Goal: Transaction & Acquisition: Obtain resource

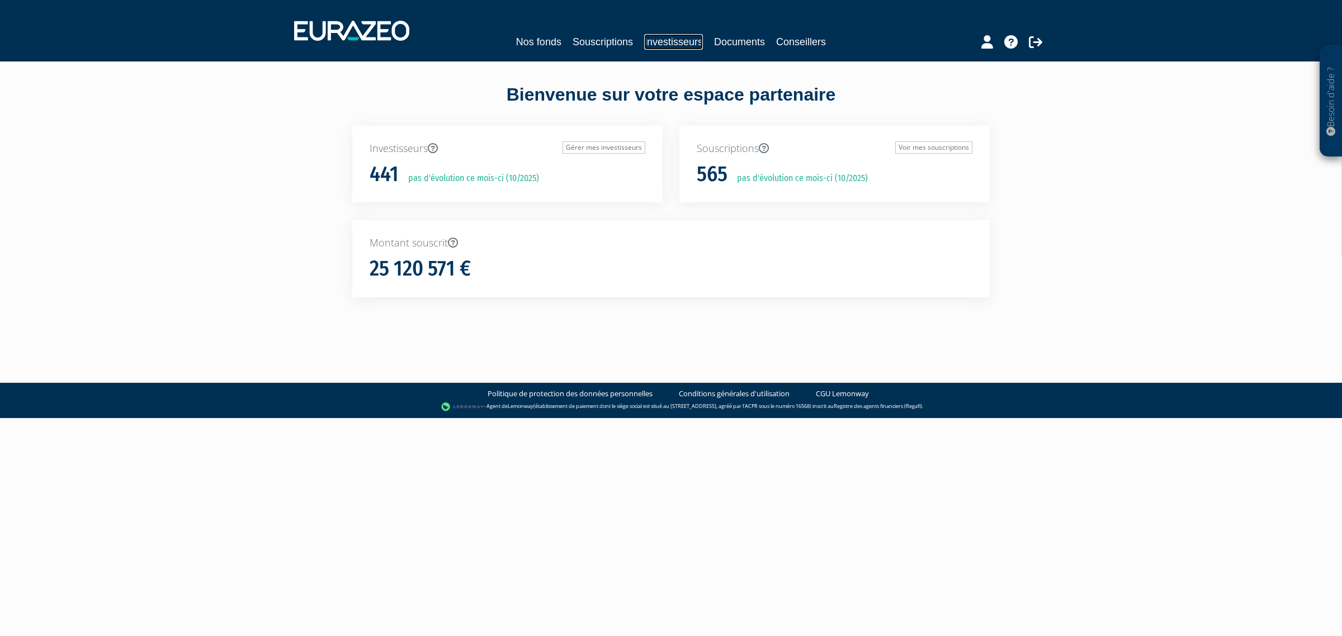
click at [677, 45] on link "Investisseurs" at bounding box center [673, 42] width 59 height 16
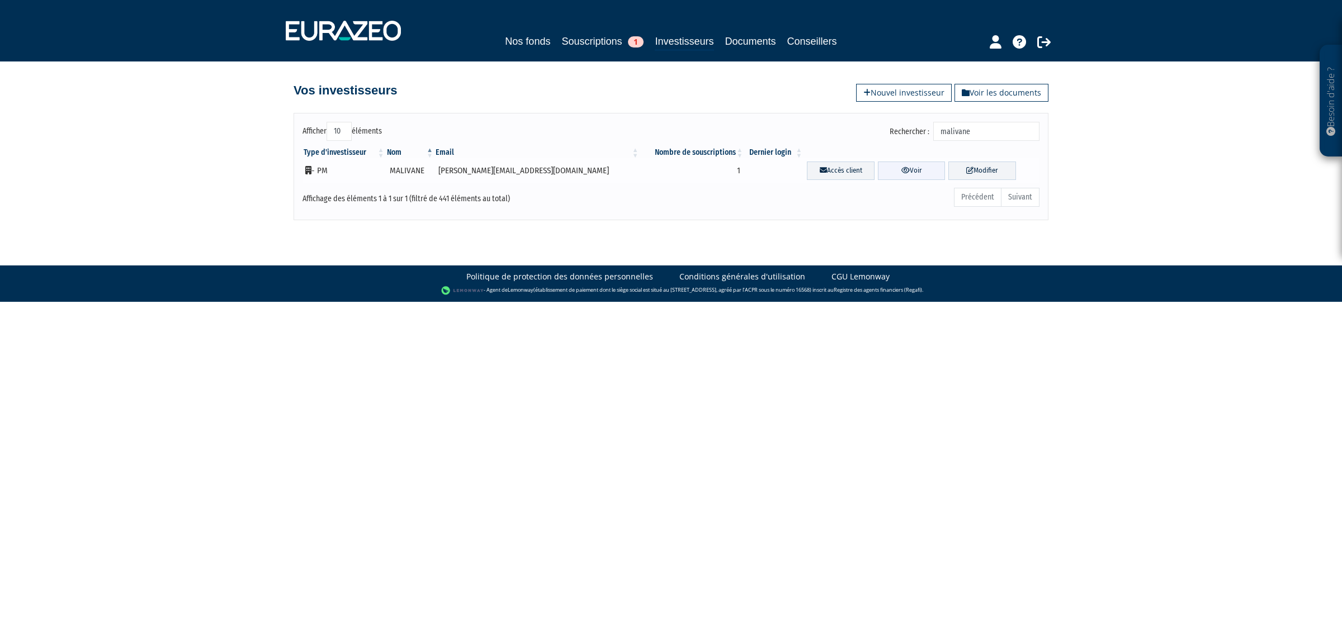
click at [893, 172] on link "Voir" at bounding box center [912, 171] width 68 height 18
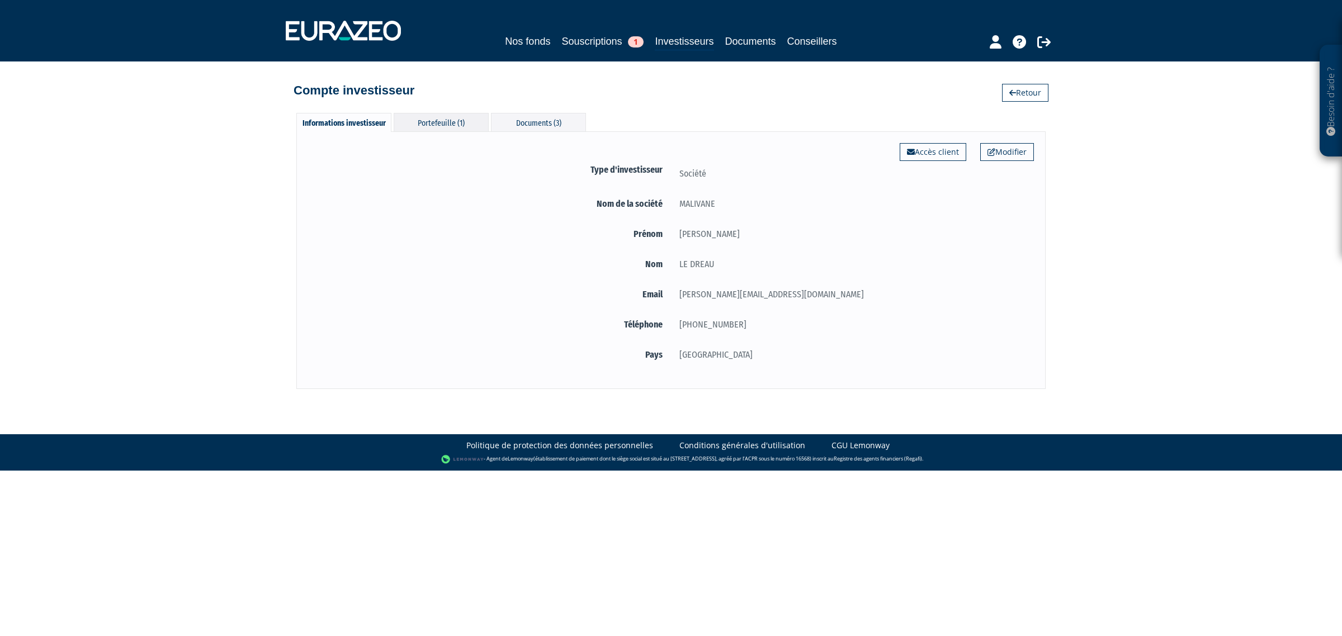
click at [428, 123] on div "Portefeuille (1)" at bounding box center [441, 122] width 95 height 18
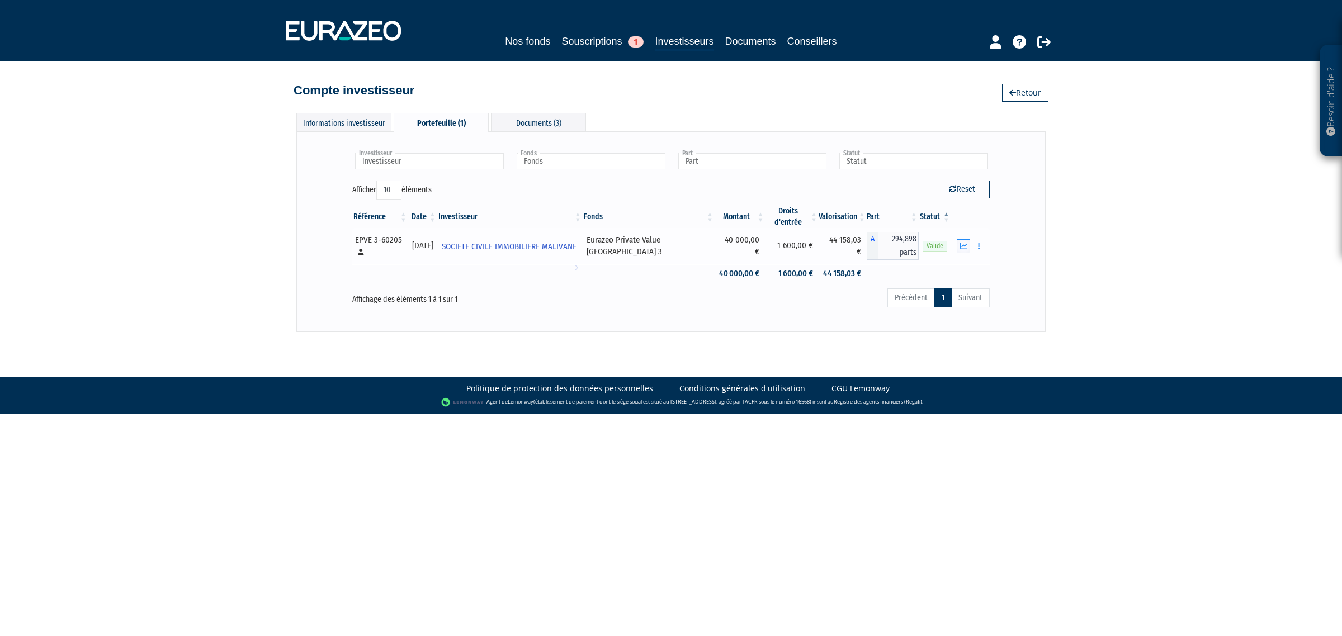
click at [962, 246] on icon "button" at bounding box center [963, 246] width 7 height 7
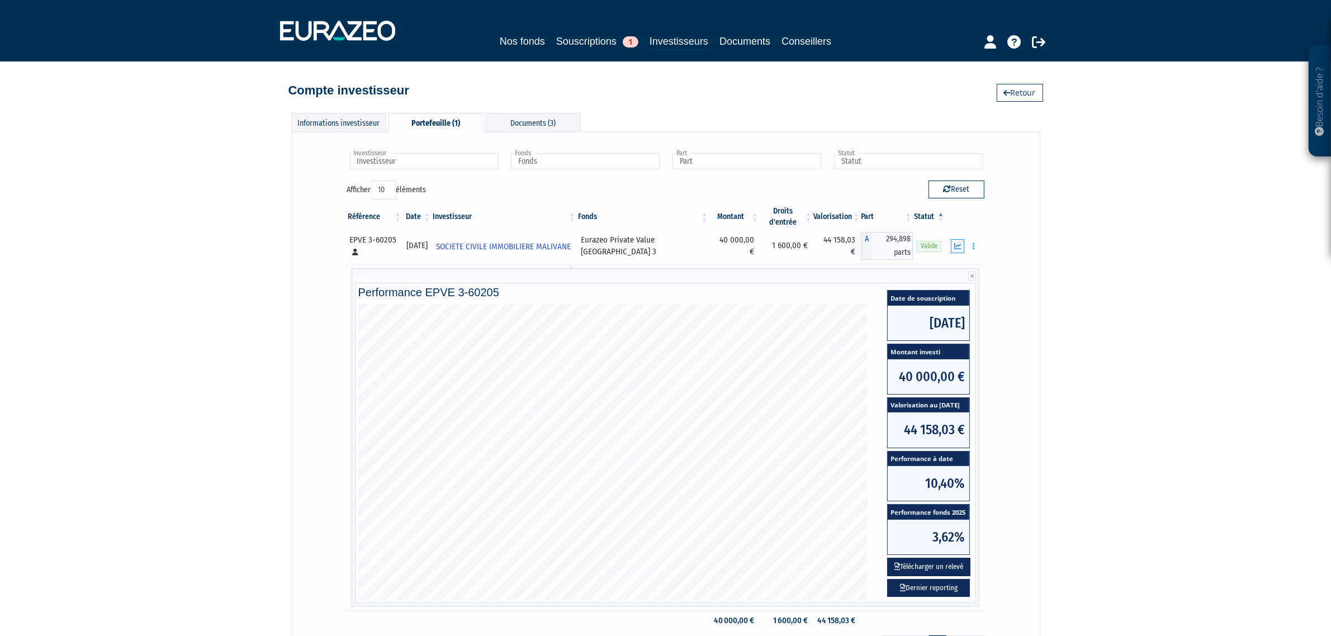
click at [960, 247] on icon "button" at bounding box center [958, 246] width 7 height 7
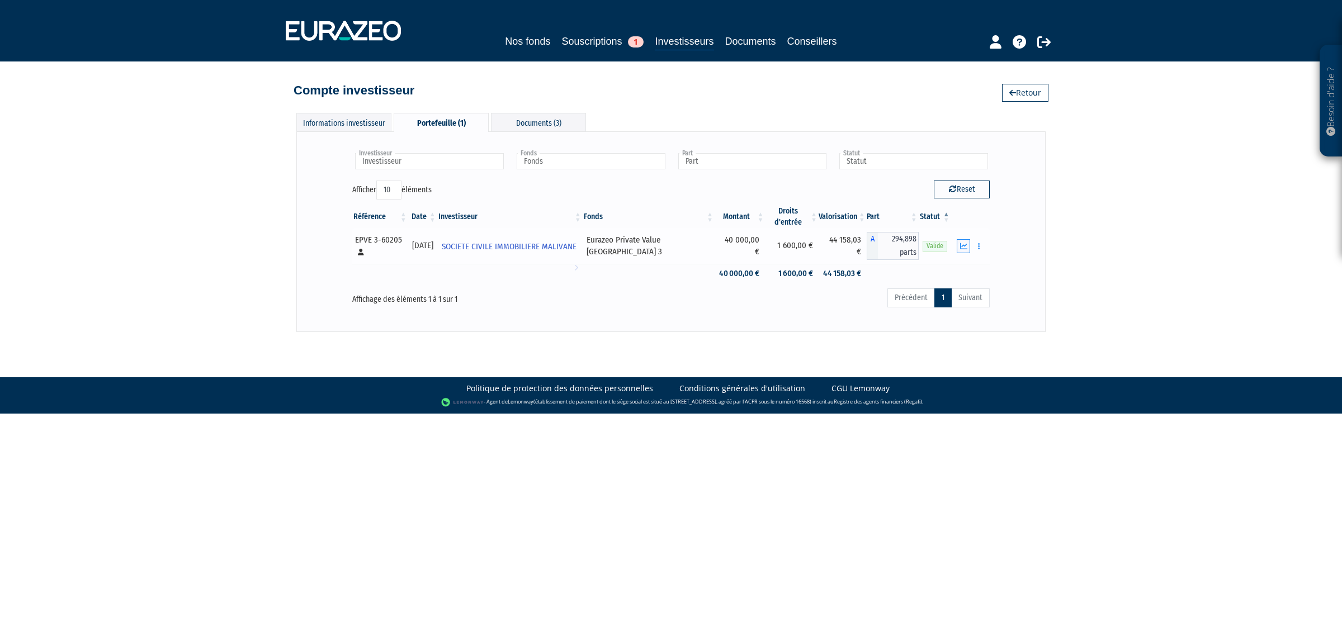
click at [960, 247] on icon "button" at bounding box center [963, 246] width 7 height 7
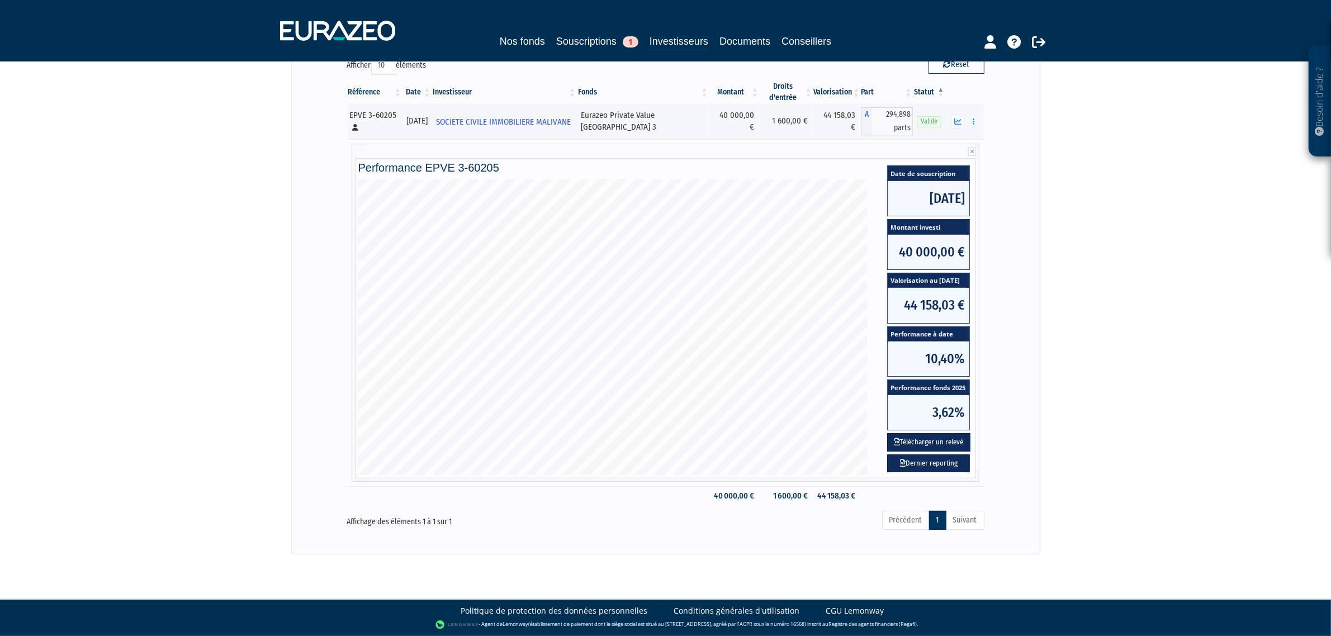
scroll to position [126, 0]
click at [942, 441] on button "Télécharger un relevé" at bounding box center [928, 442] width 83 height 18
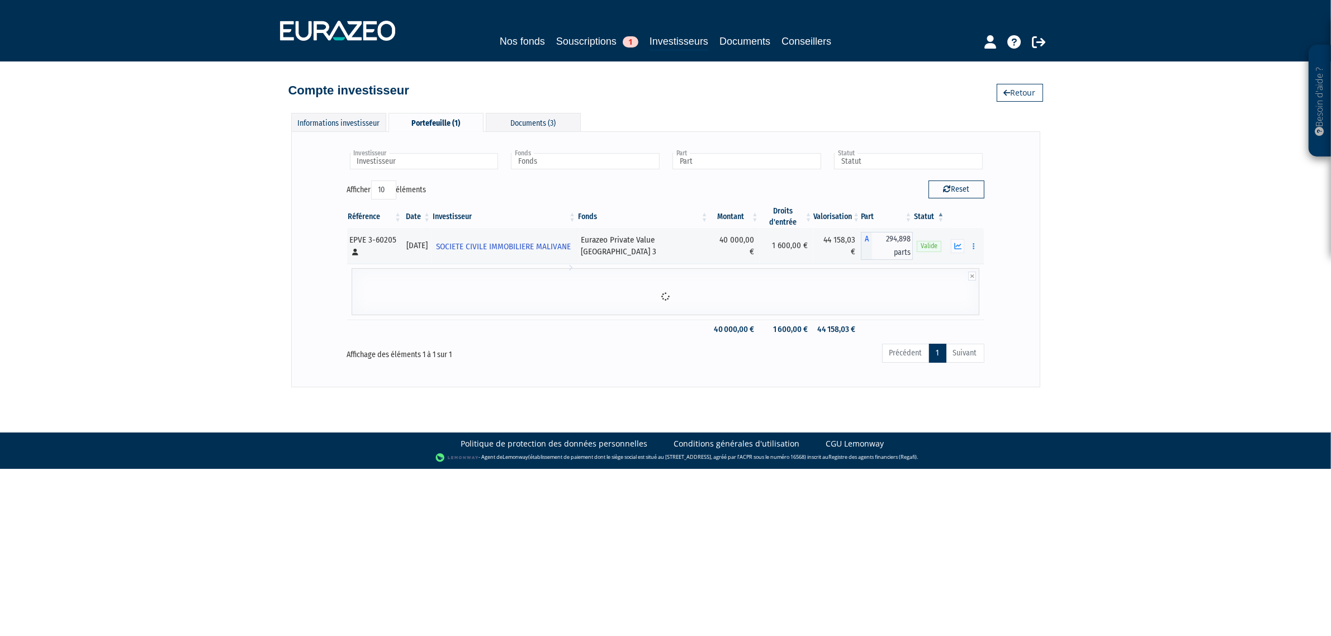
scroll to position [0, 0]
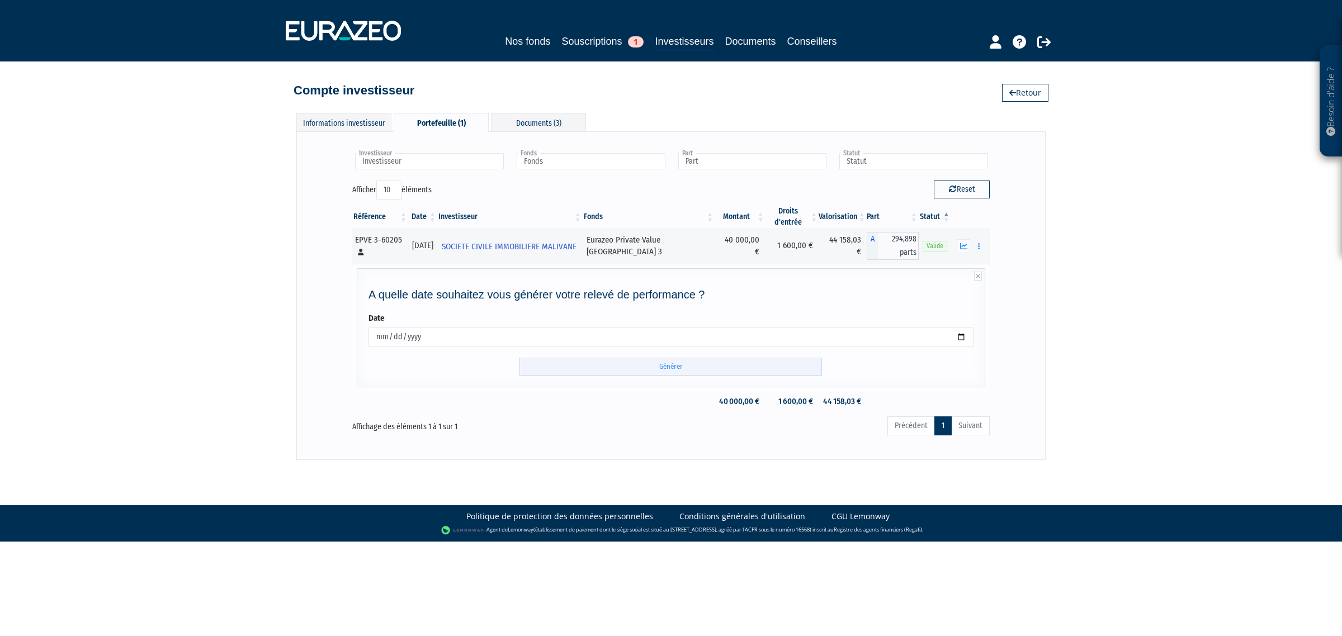
click at [678, 373] on input "Générer" at bounding box center [671, 367] width 303 height 18
click at [966, 248] on icon "button" at bounding box center [963, 246] width 7 height 7
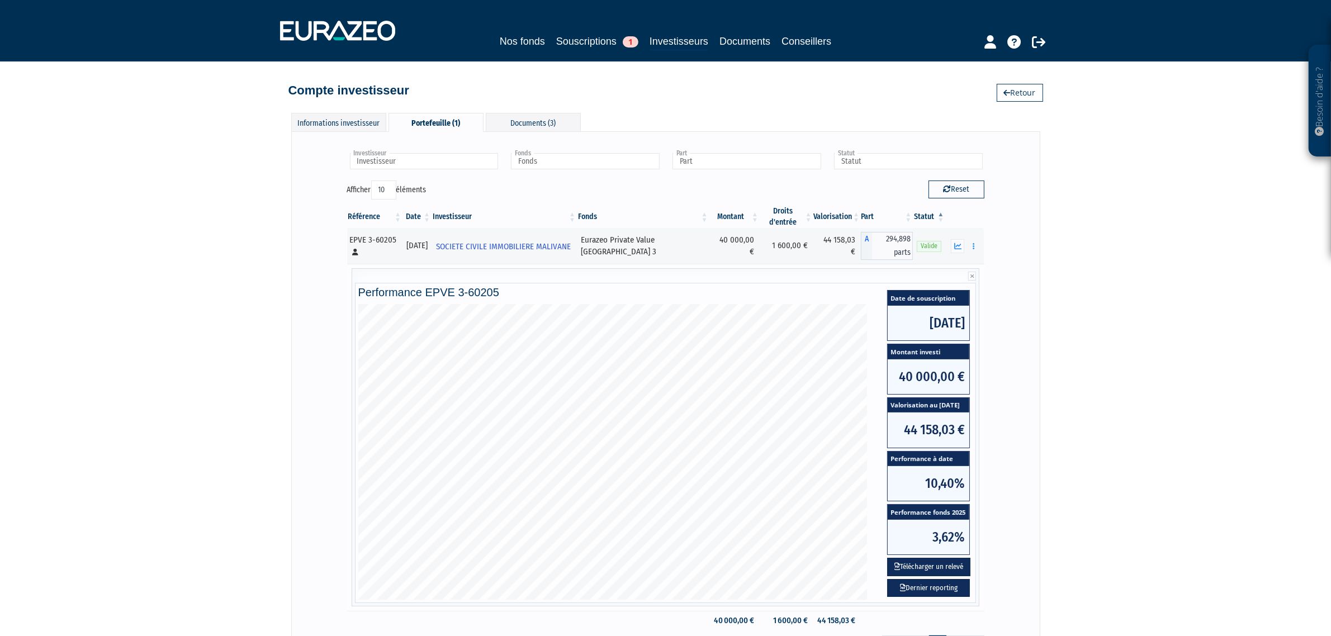
scroll to position [70, 0]
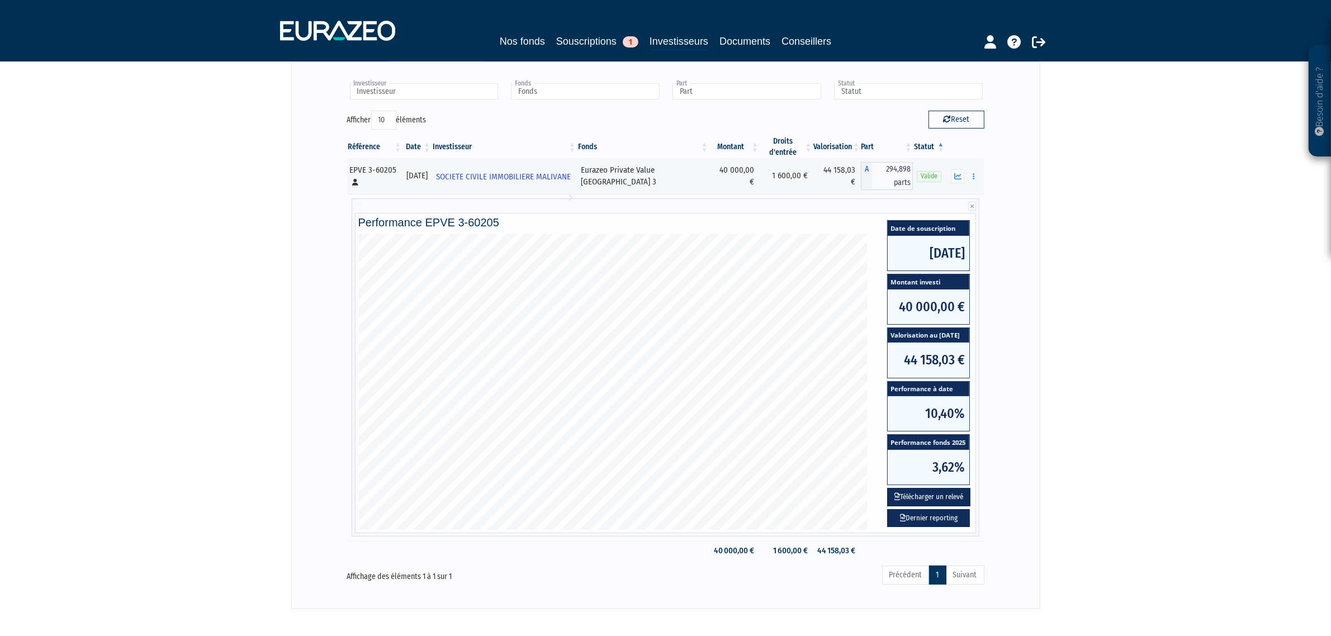
click at [1075, 383] on div "Besoin d'aide ? × J'ai besoin d'aide Si vous avez une question à propos du fonc…" at bounding box center [665, 269] width 1331 height 679
